Goal: Information Seeking & Learning: Learn about a topic

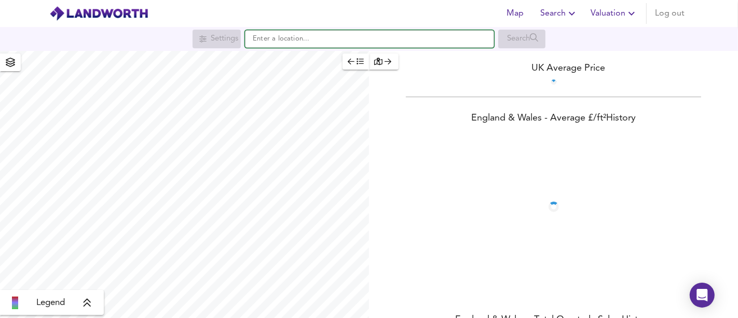
click at [352, 40] on input "text" at bounding box center [369, 39] width 249 height 18
paste input "[STREET_ADDRESS][PERSON_NAME]"
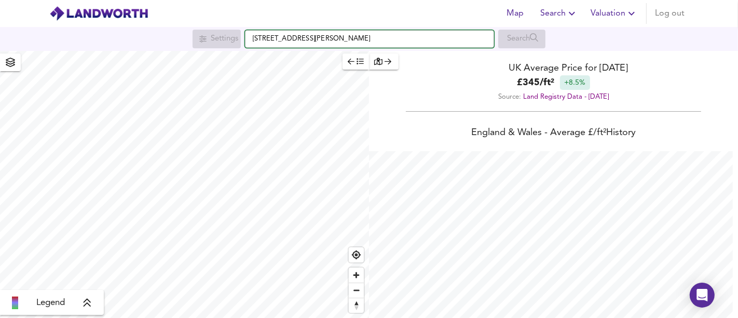
scroll to position [318, 738]
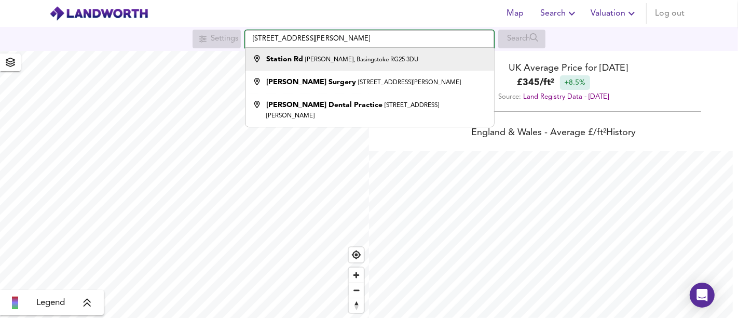
type input "[STREET_ADDRESS][PERSON_NAME]"
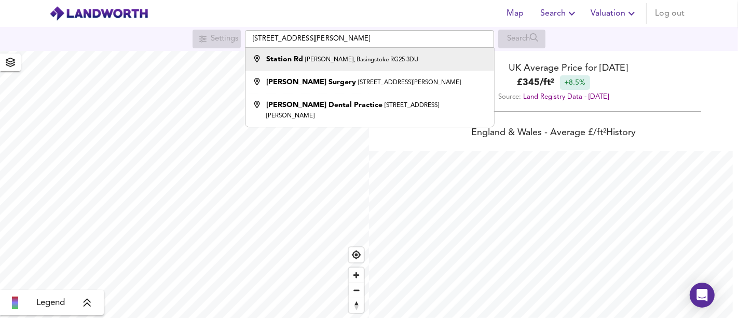
click at [372, 60] on small "[PERSON_NAME], Basingstoke RG25 3DU" at bounding box center [361, 60] width 113 height 6
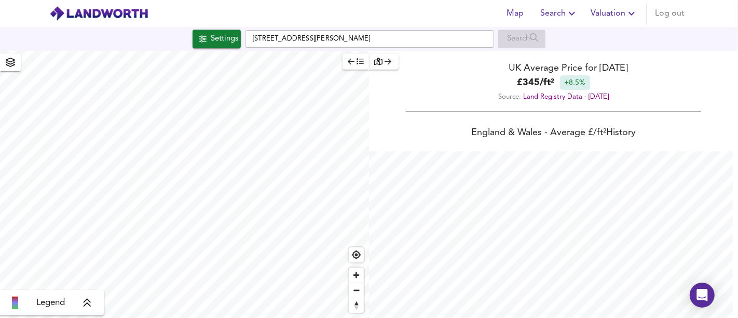
checkbox input "false"
checkbox input "true"
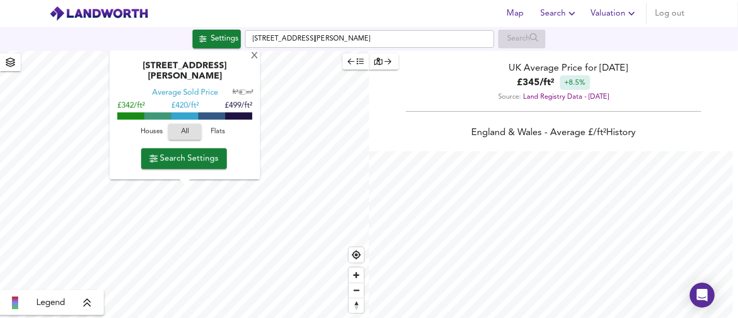
click at [160, 127] on span "Houses" at bounding box center [152, 132] width 28 height 12
click at [187, 158] on span "Search Settings" at bounding box center [183, 158] width 69 height 15
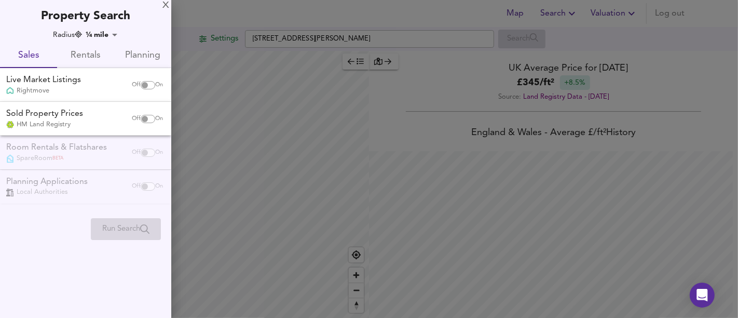
click at [141, 83] on input "checkbox" at bounding box center [144, 85] width 25 height 8
checkbox input "true"
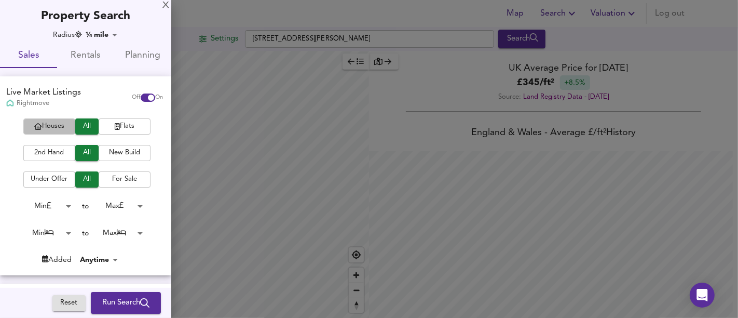
click at [50, 127] on span "Houses" at bounding box center [50, 126] width 42 height 12
click at [113, 153] on span "New Build" at bounding box center [125, 153] width 42 height 12
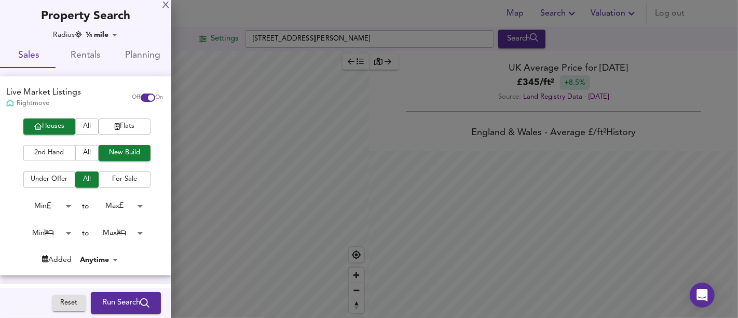
click at [127, 297] on span "Run Search" at bounding box center [125, 302] width 47 height 13
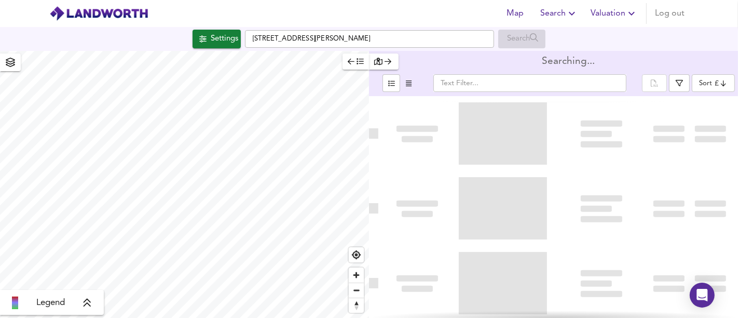
type input "bestdeal"
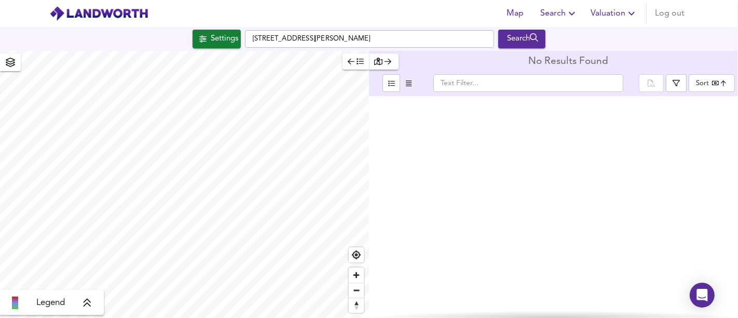
type input "634"
click at [216, 38] on div "Settings" at bounding box center [225, 38] width 28 height 13
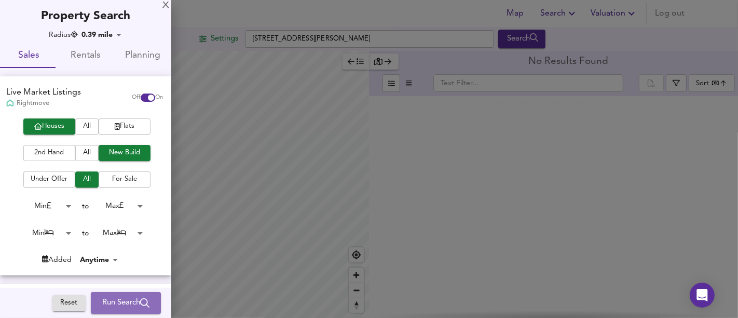
click at [139, 295] on button "Run Search" at bounding box center [126, 303] width 70 height 22
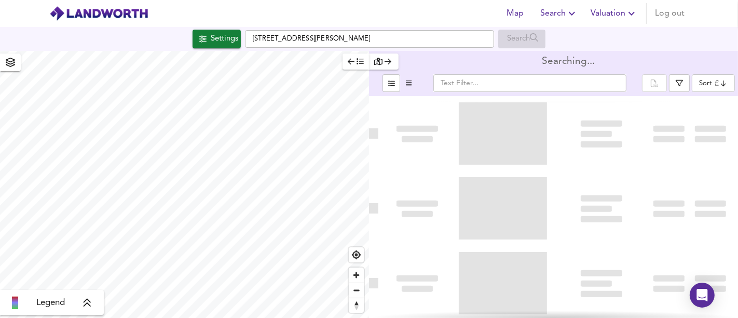
type input "bestdeal"
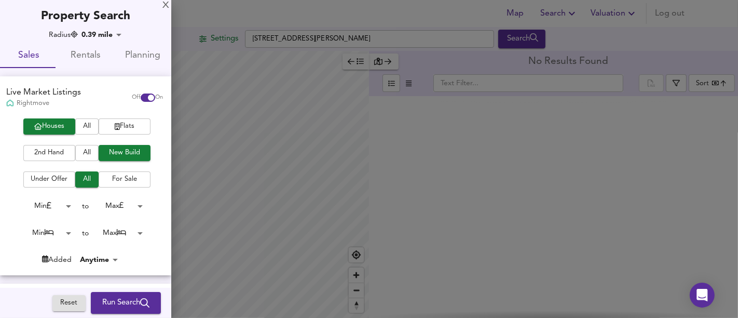
click at [80, 148] on span "All" at bounding box center [86, 153] width 13 height 12
click at [123, 230] on body "Map Search Valuation Log out Settings Station [GEOGRAPHIC_DATA][PERSON_NAME] 3D…" at bounding box center [369, 159] width 738 height 318
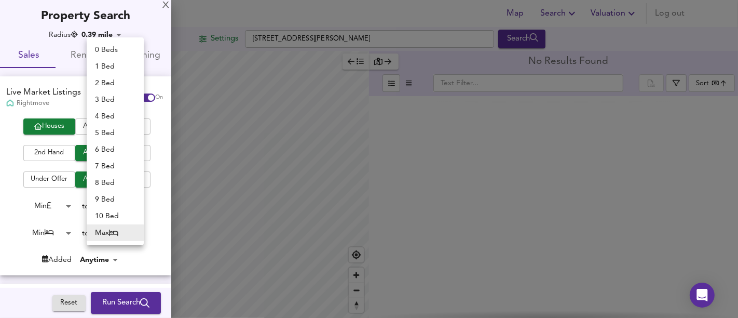
click at [115, 119] on li "4 Bed" at bounding box center [115, 116] width 57 height 17
type input "4"
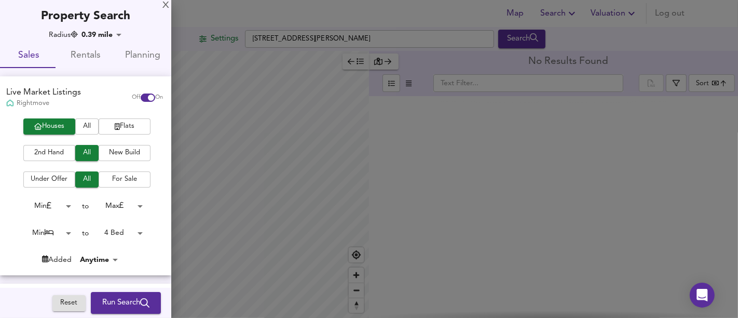
click at [57, 235] on body "Map Search Valuation Log out Settings Station [GEOGRAPHIC_DATA][PERSON_NAME] 3D…" at bounding box center [369, 159] width 738 height 318
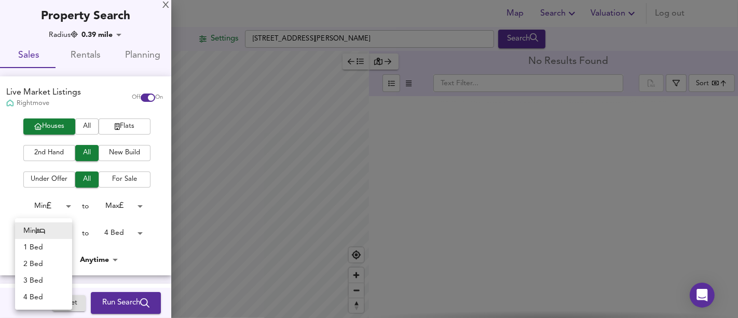
click at [47, 304] on li "4 Bed" at bounding box center [43, 297] width 57 height 17
type input "4"
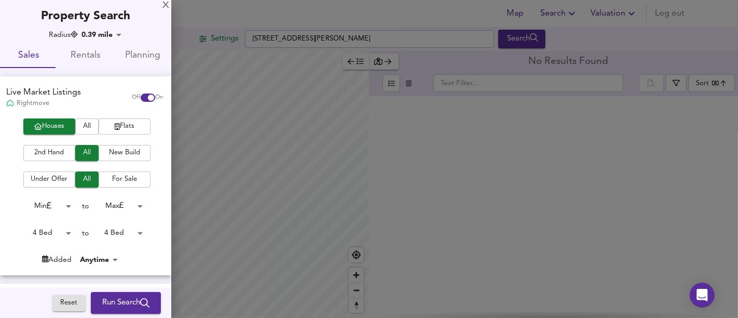
click at [102, 306] on span "Run Search" at bounding box center [125, 302] width 47 height 13
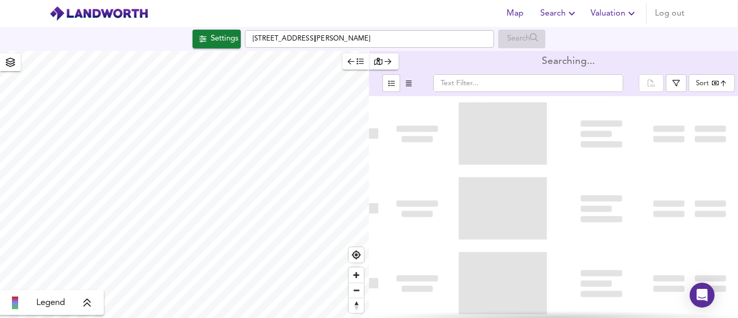
type input "bestdeal"
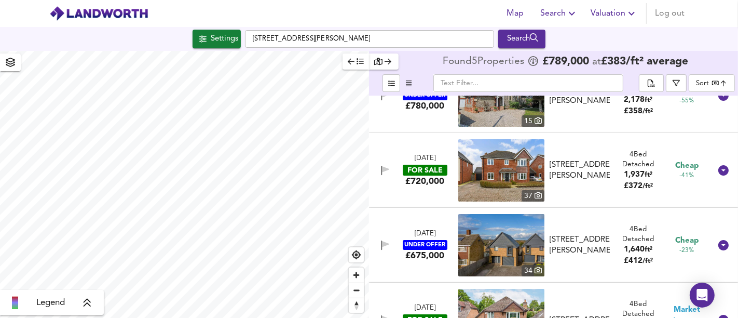
scroll to position [152, 0]
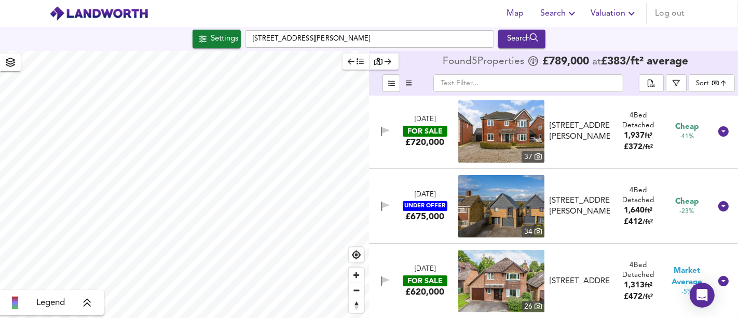
click at [587, 195] on div "[STREET_ADDRESS][PERSON_NAME]" at bounding box center [580, 206] width 60 height 22
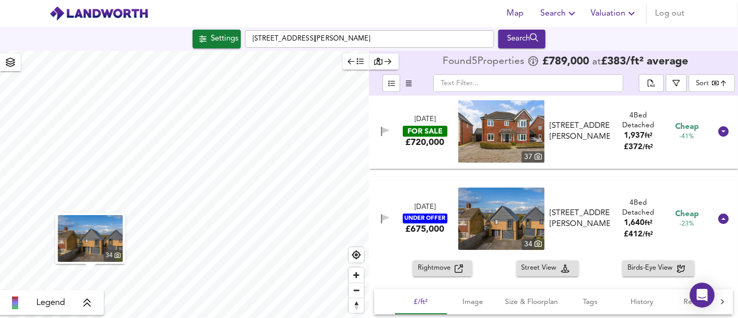
click at [96, 246] on img "button" at bounding box center [90, 238] width 65 height 47
